Goal: Find specific page/section: Find specific page/section

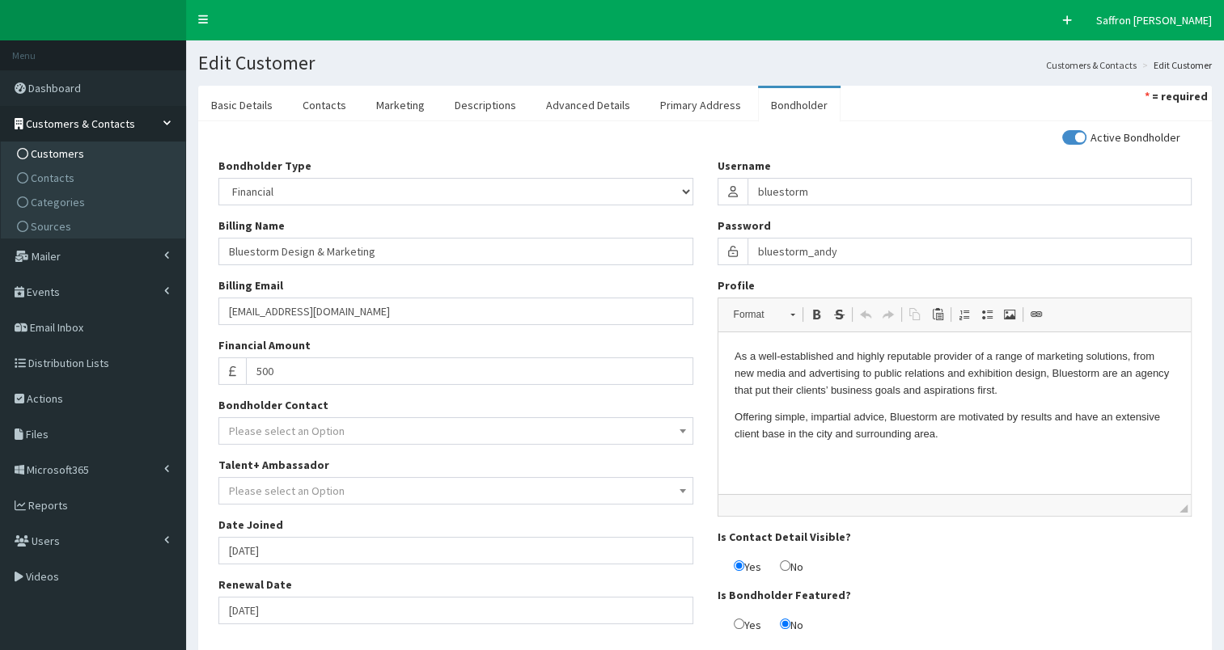
click at [55, 159] on span "Customers" at bounding box center [57, 153] width 53 height 15
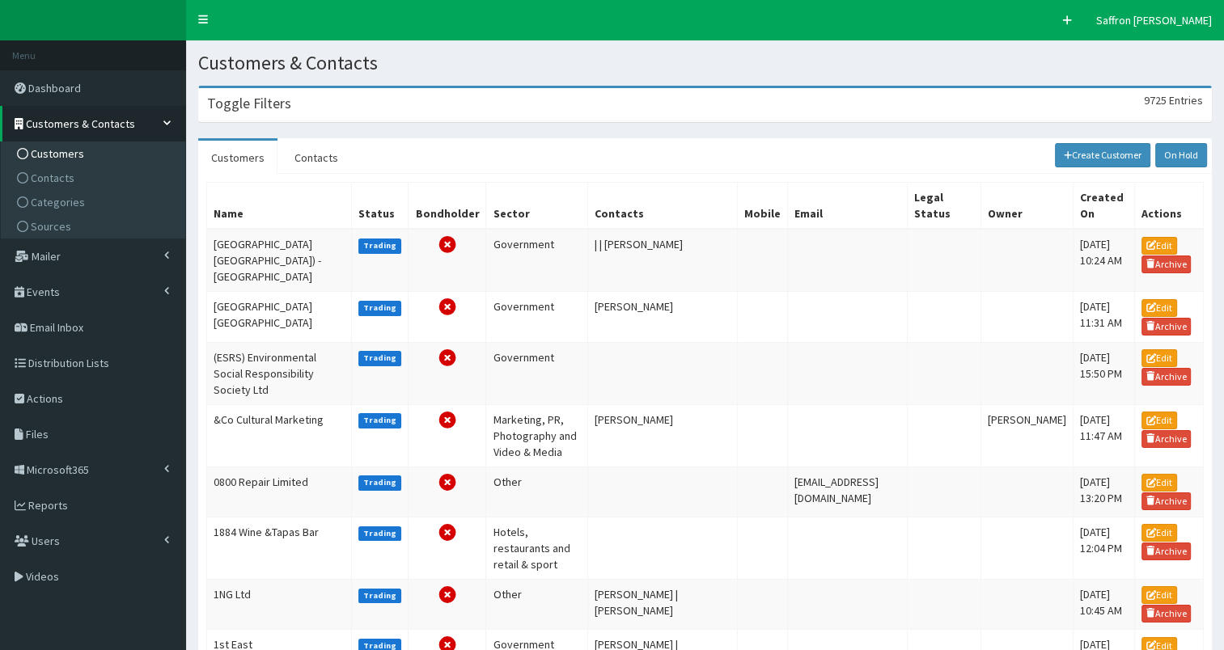
click at [375, 95] on div "Toggle Filters 9725 Entries" at bounding box center [705, 104] width 1012 height 33
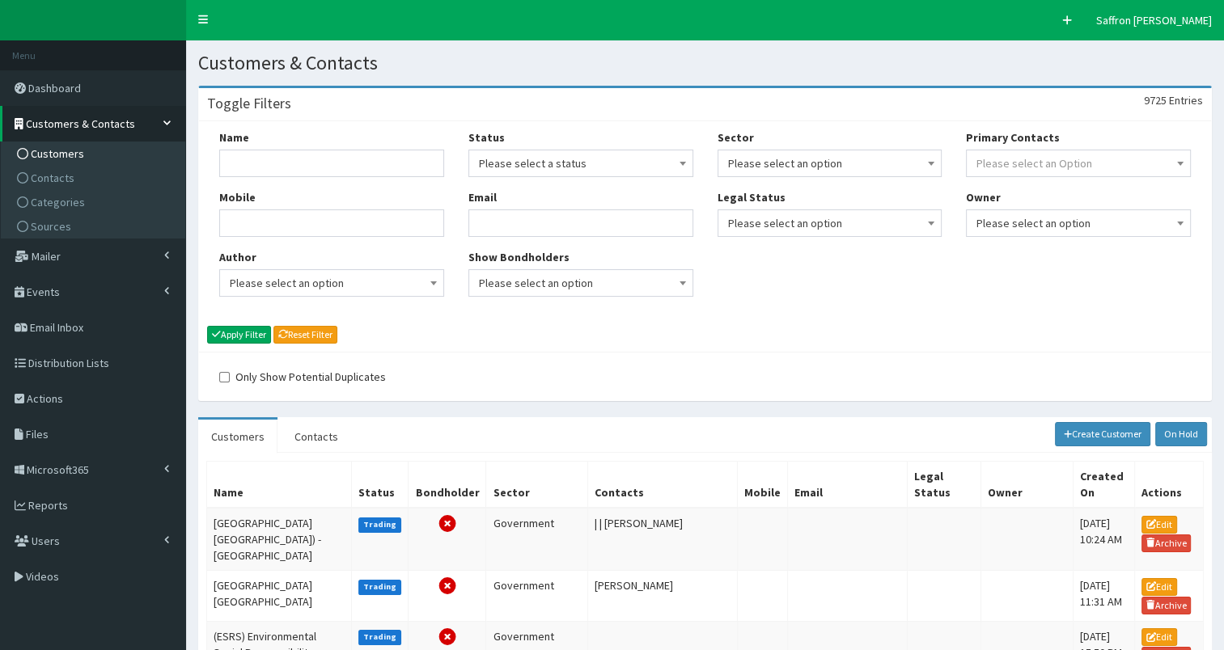
click at [315, 189] on div "Mobile" at bounding box center [331, 213] width 225 height 48
click at [311, 179] on div "Name Mobile Author Please select an option Developer Paige McGowan Diana Taylor…" at bounding box center [331, 219] width 249 height 180
click at [296, 160] on input "Name" at bounding box center [331, 163] width 225 height 27
type input "humber and north"
click at [207, 326] on button "Apply Filter" at bounding box center [239, 335] width 64 height 18
